Goal: Task Accomplishment & Management: Use online tool/utility

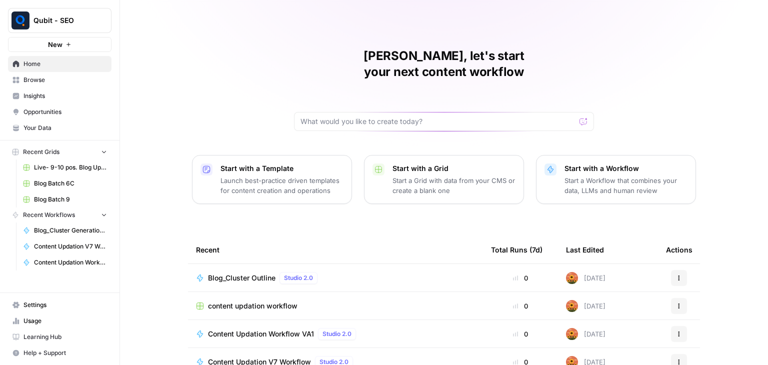
click at [41, 314] on link "Usage" at bounding box center [59, 321] width 103 height 16
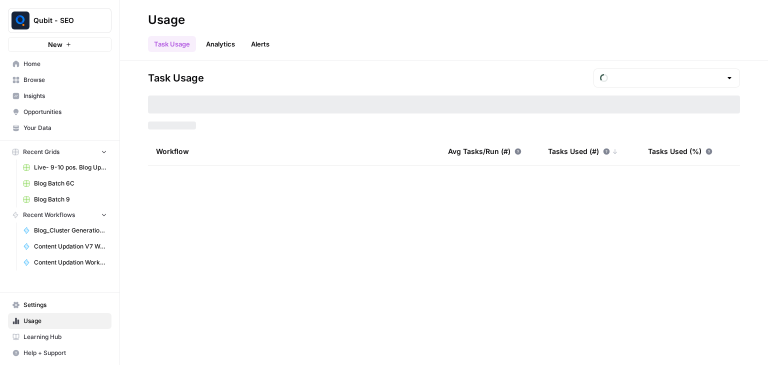
type input "September Included Tasks"
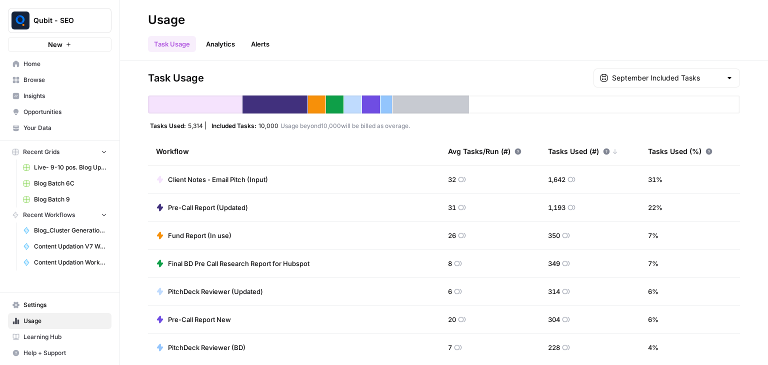
click at [458, 178] on icon at bounding box center [462, 179] width 8 height 8
click at [567, 176] on icon at bounding box center [571, 179] width 8 height 8
click at [47, 70] on link "Home" at bounding box center [59, 64] width 103 height 16
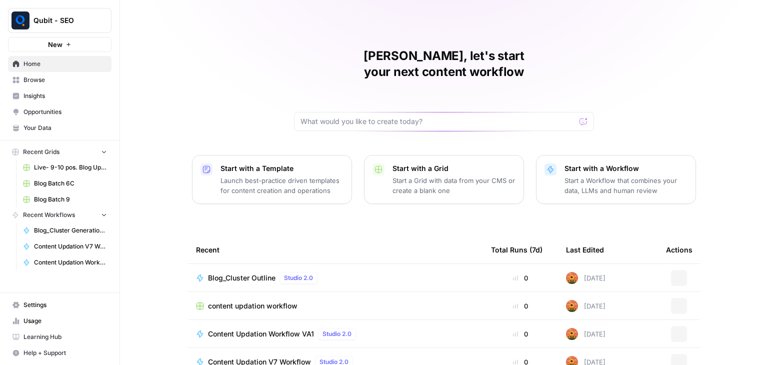
click at [247, 292] on td "content updation workflow" at bounding box center [335, 305] width 295 height 27
click at [246, 292] on td "content updation workflow" at bounding box center [335, 305] width 295 height 27
click at [245, 301] on span "content updation workflow" at bounding box center [252, 306] width 89 height 10
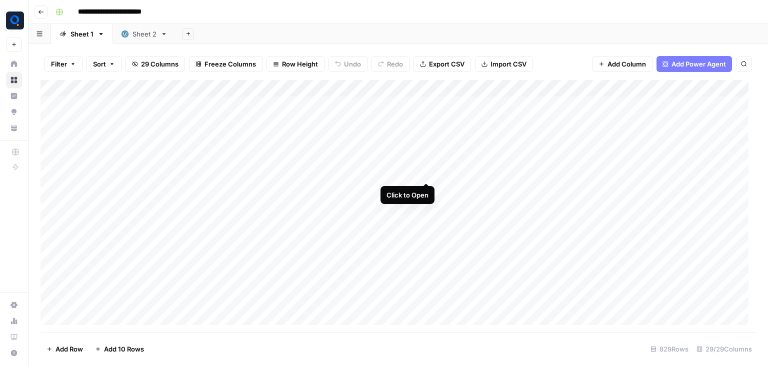
click at [423, 172] on div "Add Column" at bounding box center [397, 206] width 715 height 252
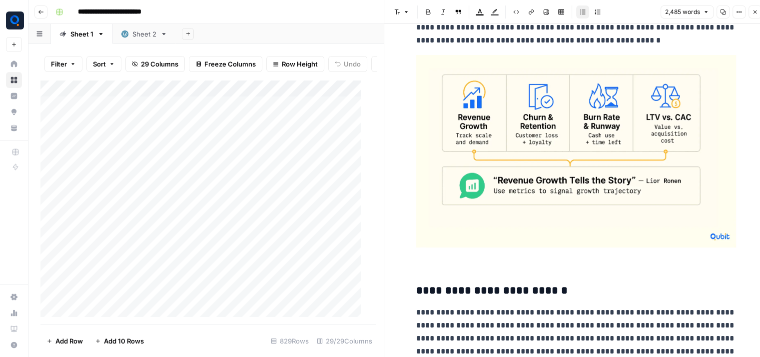
scroll to position [275, 0]
click at [290, 177] on div "Add Column" at bounding box center [204, 202] width 328 height 245
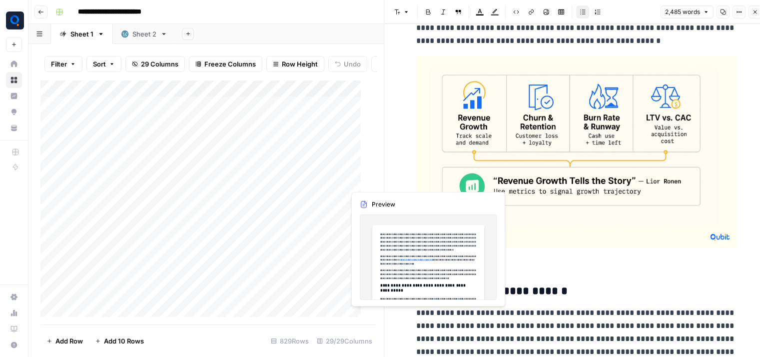
click at [353, 179] on div "Add Column" at bounding box center [204, 202] width 328 height 245
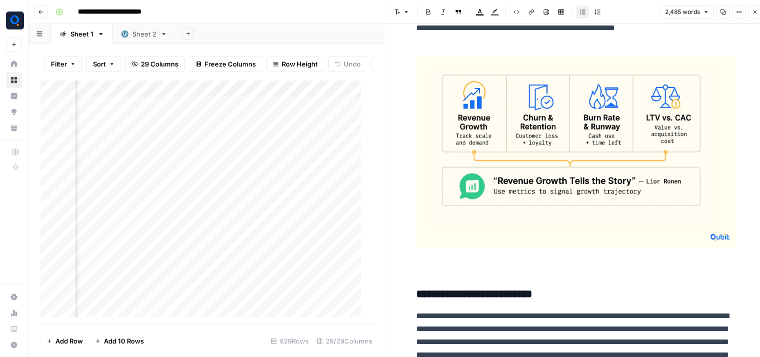
scroll to position [0, 229]
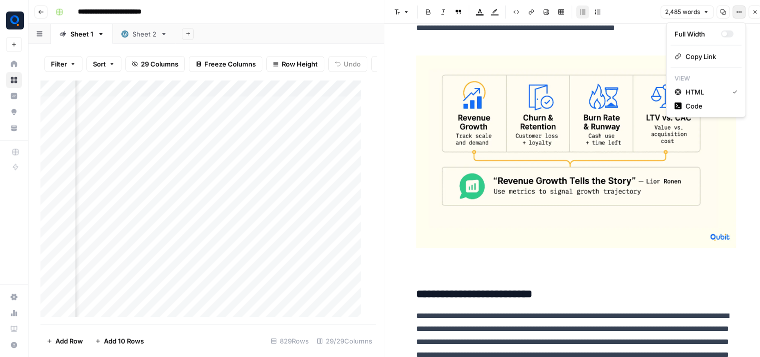
click at [737, 14] on icon "button" at bounding box center [739, 12] width 6 height 6
click at [714, 106] on span "Code" at bounding box center [710, 106] width 48 height 10
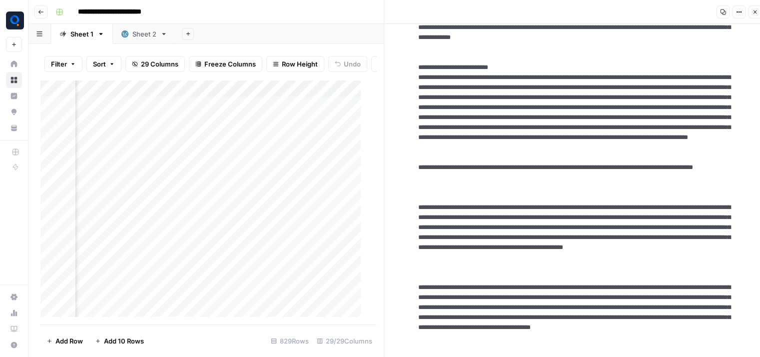
scroll to position [0, 0]
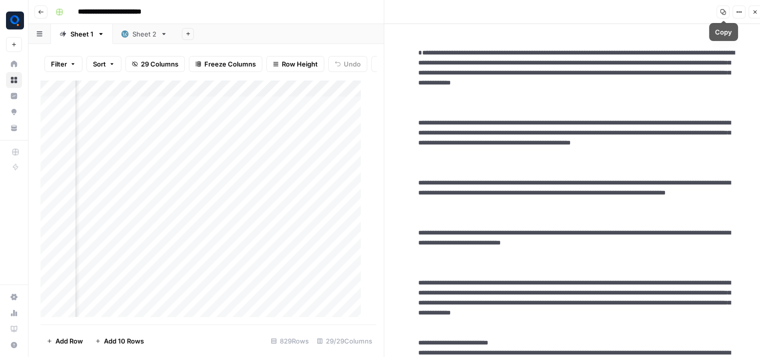
click at [724, 10] on icon "button" at bounding box center [723, 12] width 6 height 6
click at [275, 182] on div "Add Column" at bounding box center [204, 202] width 328 height 245
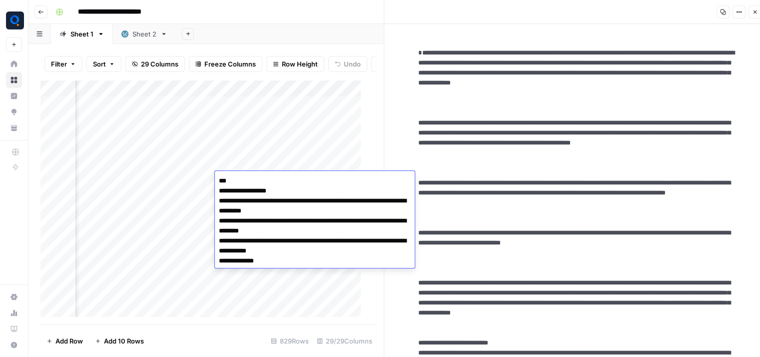
click at [275, 182] on body "**********" at bounding box center [380, 178] width 760 height 357
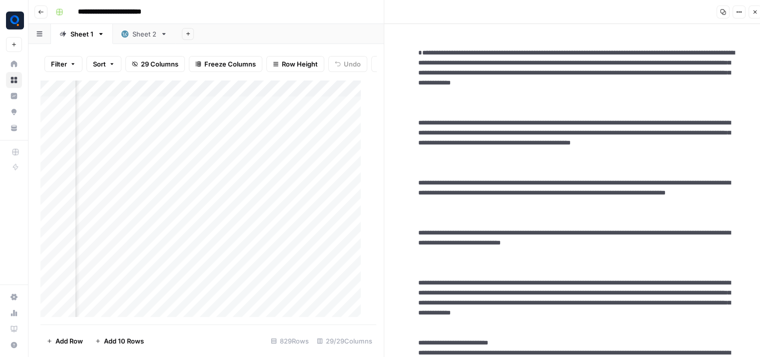
click at [104, 175] on div "Add Column" at bounding box center [204, 202] width 328 height 245
click at [240, 183] on div "Add Column" at bounding box center [204, 202] width 328 height 245
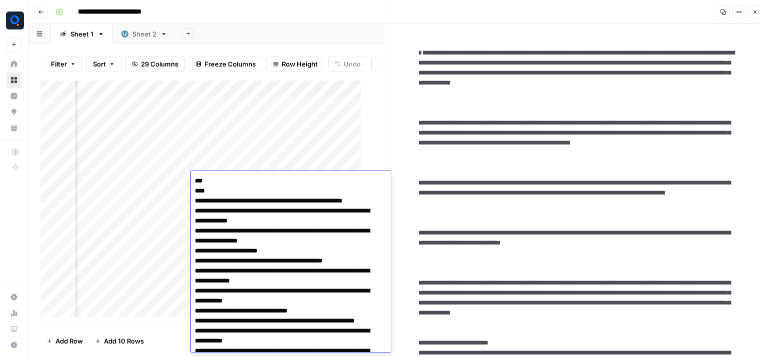
scroll to position [118, 0]
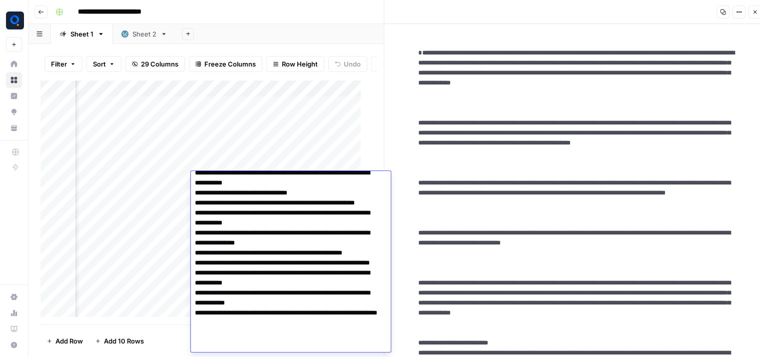
click at [240, 183] on textarea at bounding box center [287, 208] width 192 height 304
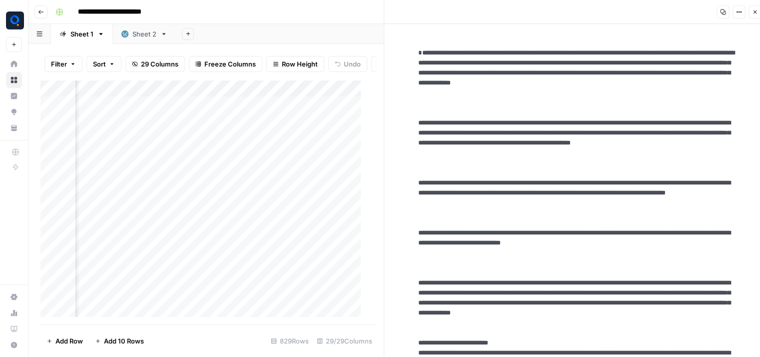
click at [168, 180] on div "Add Column" at bounding box center [204, 202] width 328 height 245
click at [209, 177] on div "Add Column" at bounding box center [204, 202] width 328 height 245
